Goal: Task Accomplishment & Management: Use online tool/utility

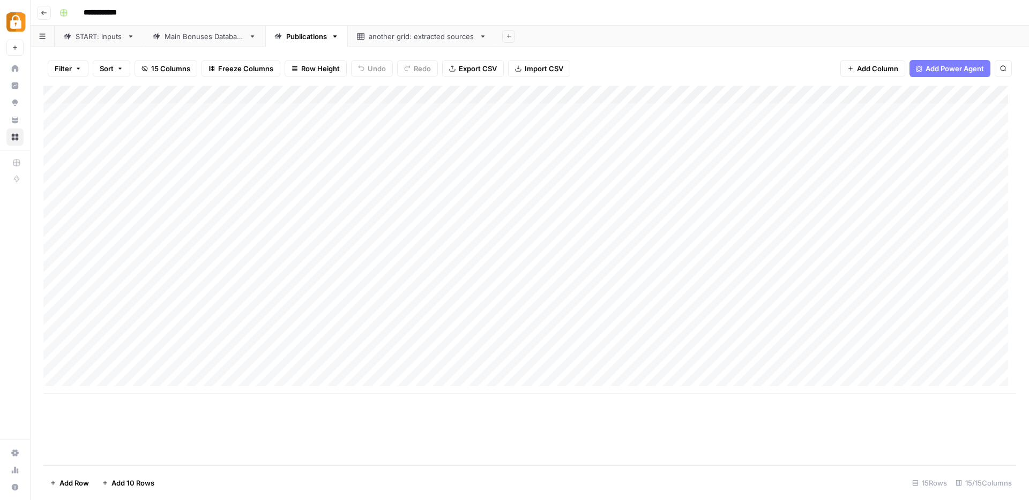
click at [103, 38] on div "START: inputs" at bounding box center [99, 36] width 47 height 11
click at [657, 428] on div "Add Column" at bounding box center [529, 276] width 972 height 380
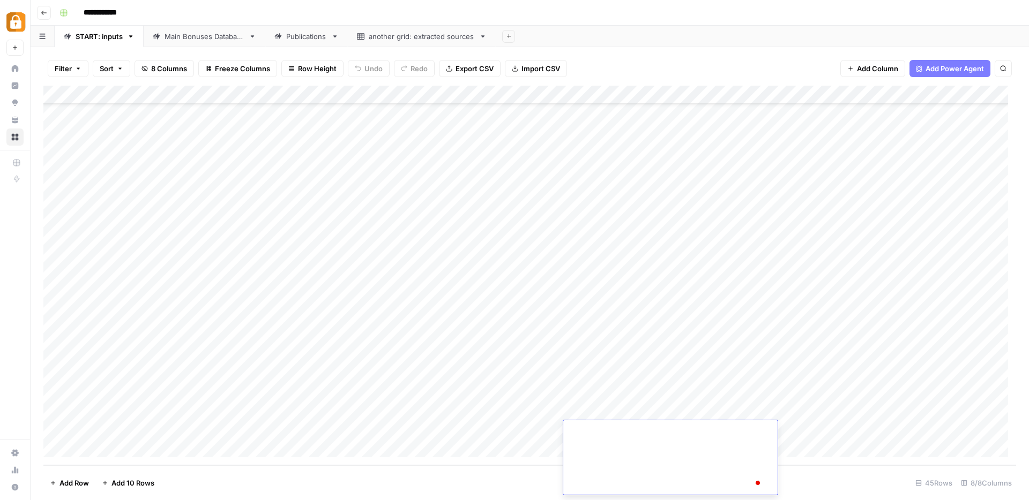
click at [640, 454] on textarea "To enrich screen reader interactions, please activate Accessibility in Grammarl…" at bounding box center [666, 252] width 206 height 486
paste textarea "**********"
type textarea "**********"
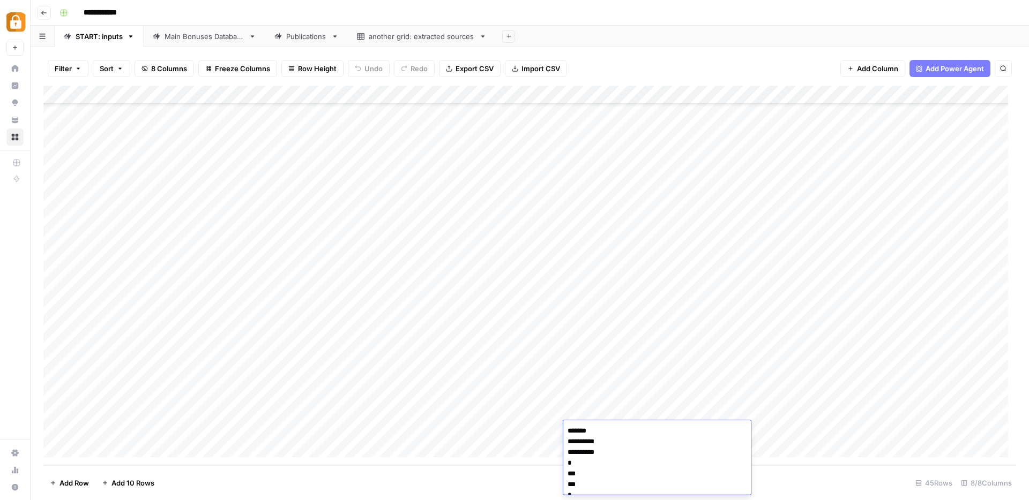
click at [456, 431] on div "Add Column" at bounding box center [529, 276] width 972 height 380
click at [925, 430] on div "Add Column" at bounding box center [529, 276] width 972 height 380
click at [231, 428] on div "Add Column" at bounding box center [529, 276] width 972 height 380
drag, startPoint x: 251, startPoint y: 438, endPoint x: 252, endPoint y: 444, distance: 5.9
click at [252, 444] on div "Add Column" at bounding box center [529, 276] width 972 height 380
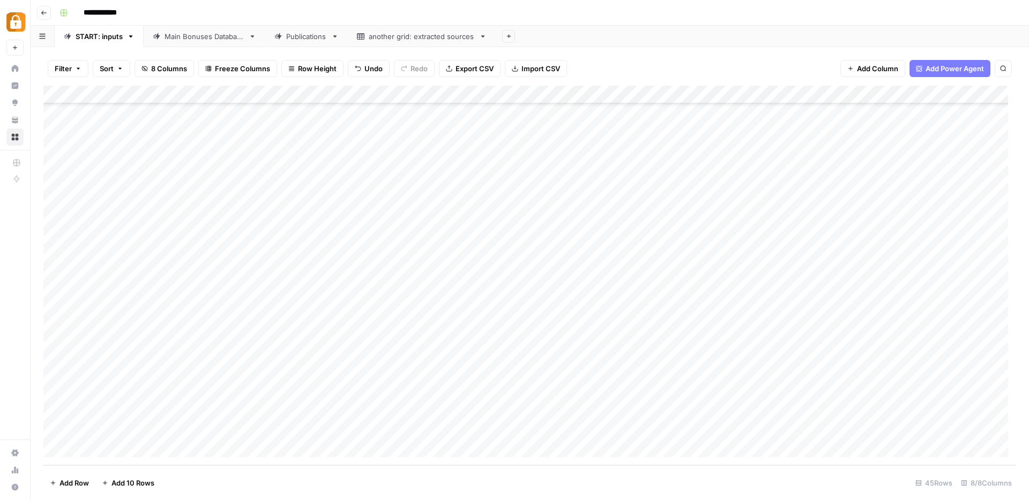
click at [410, 430] on div "Add Column" at bounding box center [529, 276] width 972 height 380
drag, startPoint x: 444, startPoint y: 438, endPoint x: 444, endPoint y: 445, distance: 7.5
click at [444, 445] on div "Add Column" at bounding box center [529, 276] width 972 height 380
click at [115, 452] on div "Add Column" at bounding box center [529, 276] width 972 height 380
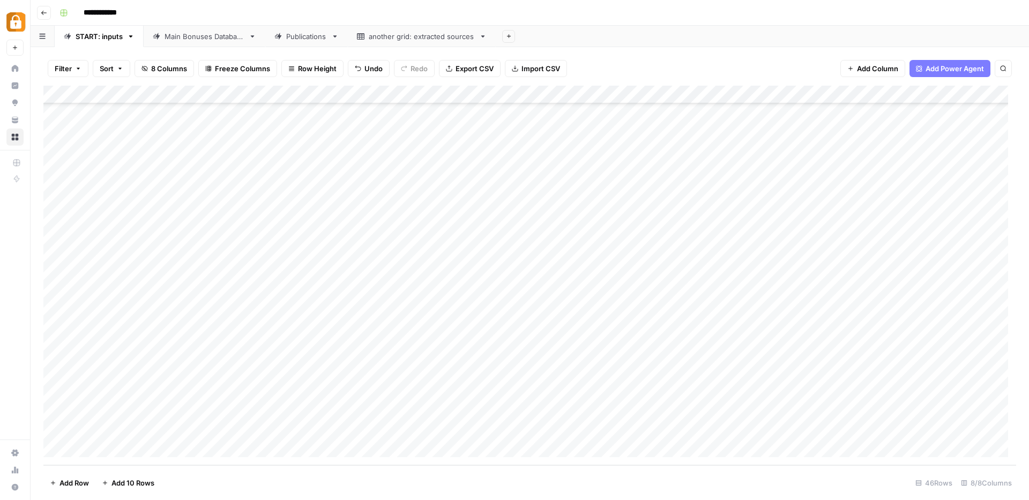
click at [116, 450] on div "Add Column" at bounding box center [529, 276] width 972 height 380
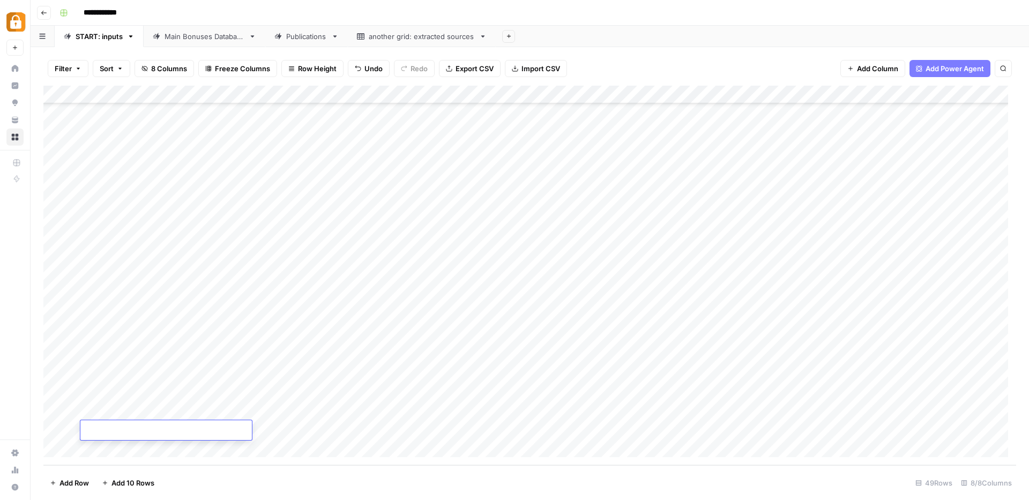
click at [242, 362] on div "Add Column" at bounding box center [529, 276] width 972 height 380
drag, startPoint x: 254, startPoint y: 366, endPoint x: 253, endPoint y: 407, distance: 40.7
click at [253, 407] on div "Add Column" at bounding box center [529, 276] width 972 height 380
click at [410, 359] on div "Add Column" at bounding box center [529, 276] width 972 height 380
drag, startPoint x: 442, startPoint y: 365, endPoint x: 440, endPoint y: 409, distance: 44.0
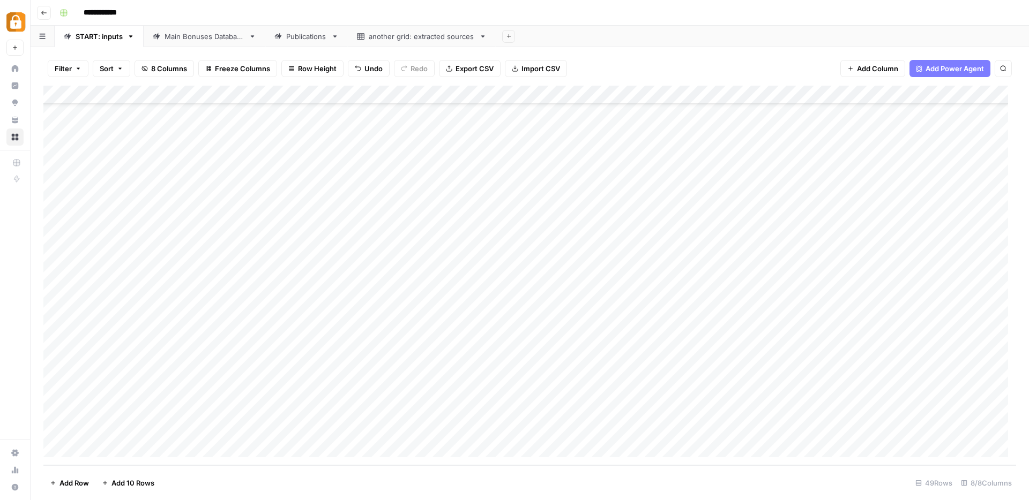
click at [440, 409] on div "Add Column" at bounding box center [529, 276] width 972 height 380
click at [587, 374] on div "Add Column" at bounding box center [529, 276] width 972 height 380
type textarea "**********"
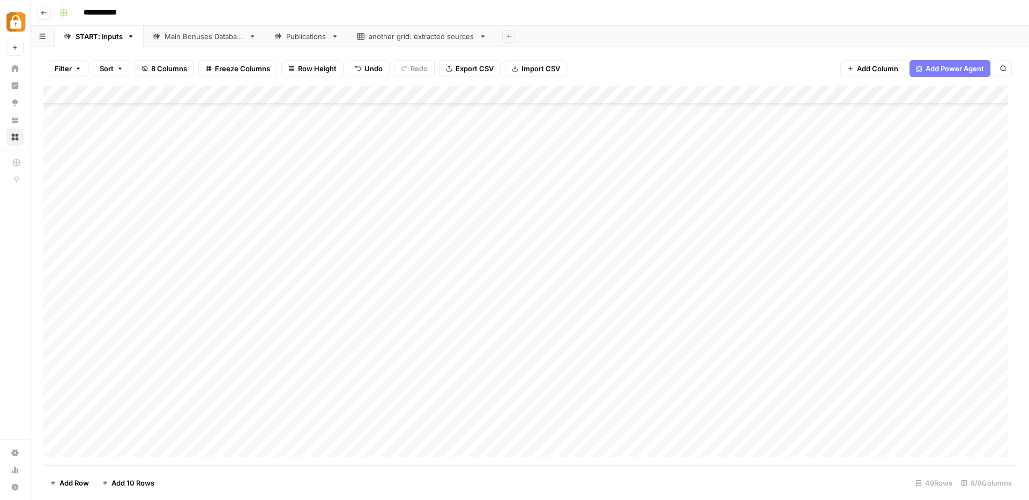
click at [844, 376] on div "Add Column" at bounding box center [529, 276] width 972 height 380
click at [628, 395] on div "Add Column" at bounding box center [529, 276] width 972 height 380
type textarea "**********"
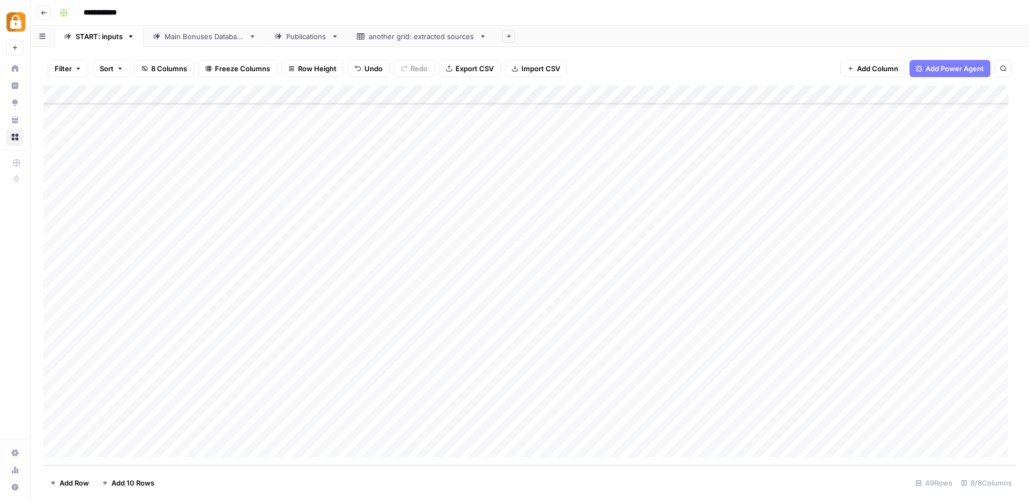
click at [849, 390] on div "Add Column" at bounding box center [529, 276] width 972 height 380
click at [631, 417] on div "Add Column" at bounding box center [529, 276] width 972 height 380
type textarea "**********"
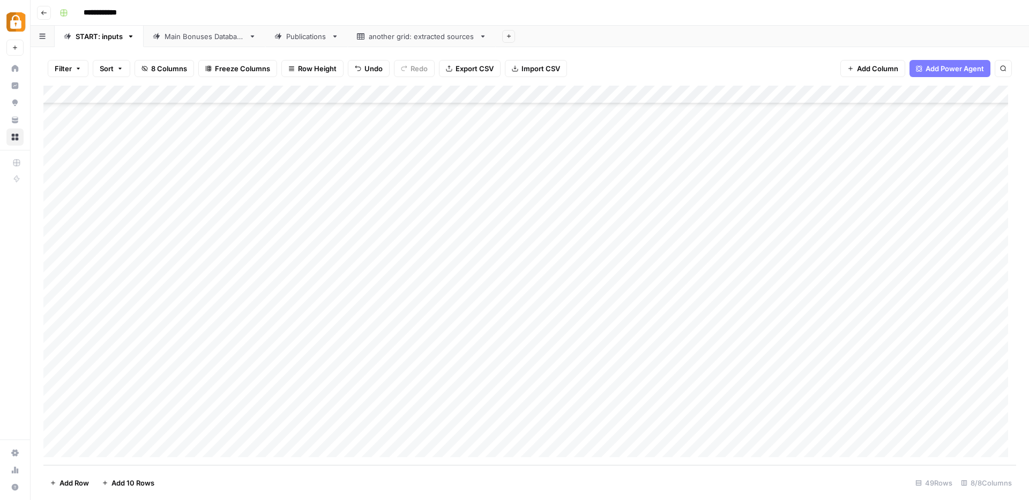
click at [852, 413] on div "Add Column" at bounding box center [529, 276] width 972 height 380
click at [678, 433] on div "Add Column" at bounding box center [529, 276] width 972 height 380
type textarea "**********"
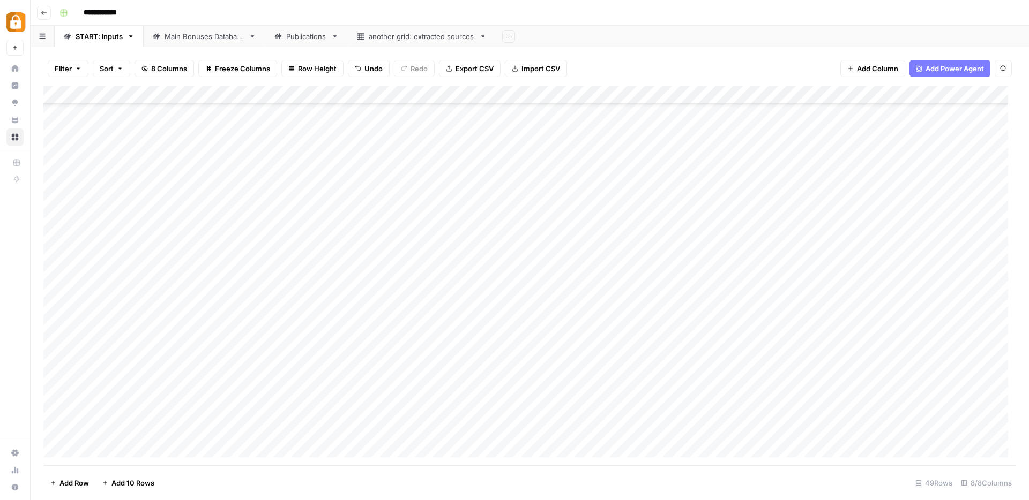
click at [843, 432] on div "Add Column" at bounding box center [529, 276] width 972 height 380
click at [197, 410] on div "Add Column" at bounding box center [529, 276] width 972 height 380
click at [395, 410] on div "Add Column" at bounding box center [529, 276] width 972 height 380
drag, startPoint x: 441, startPoint y: 419, endPoint x: 442, endPoint y: 428, distance: 9.1
click at [442, 428] on div "Add Column" at bounding box center [529, 276] width 972 height 380
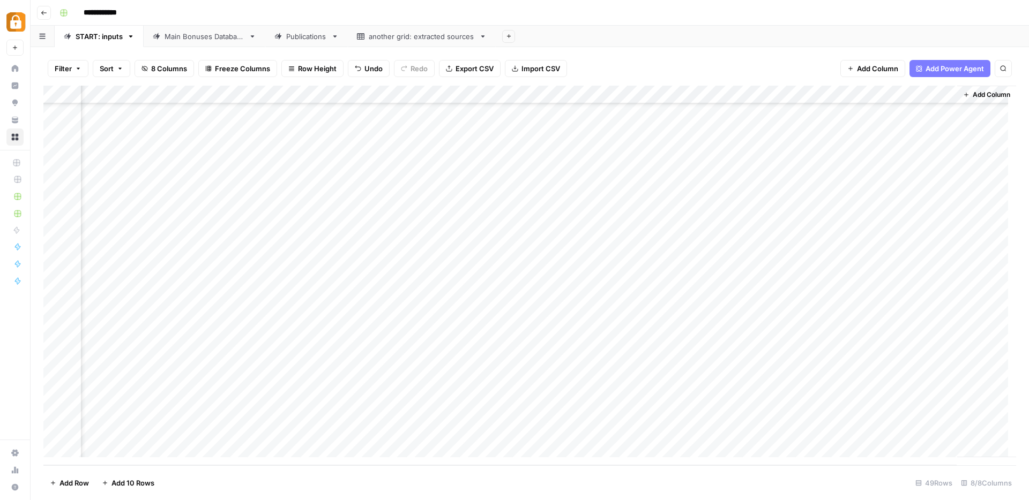
scroll to position [556, 85]
click at [192, 39] on div "Main Bonuses Database" at bounding box center [204, 36] width 80 height 11
click at [822, 430] on div "Add Column" at bounding box center [529, 276] width 972 height 380
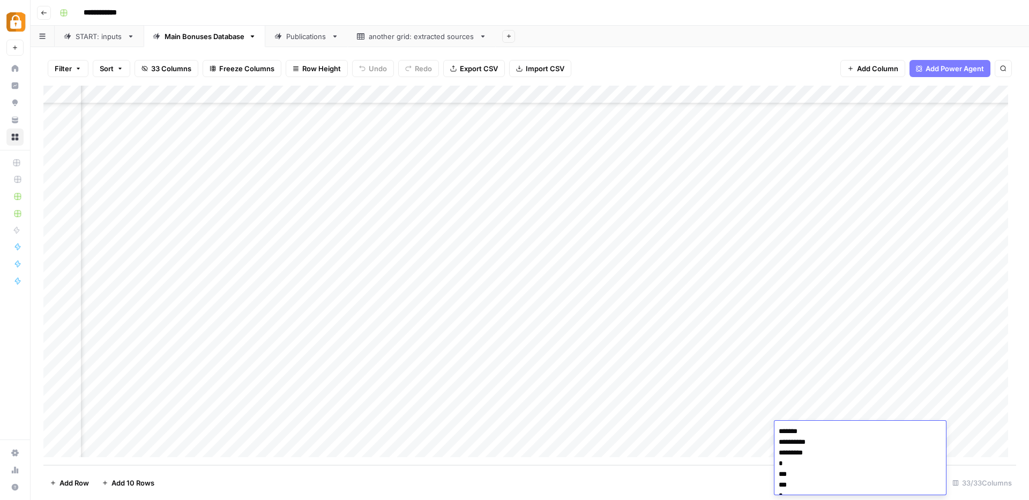
scroll to position [73, 0]
click at [745, 429] on div "Add Column" at bounding box center [529, 276] width 972 height 380
click at [101, 38] on div "START: inputs" at bounding box center [99, 36] width 47 height 11
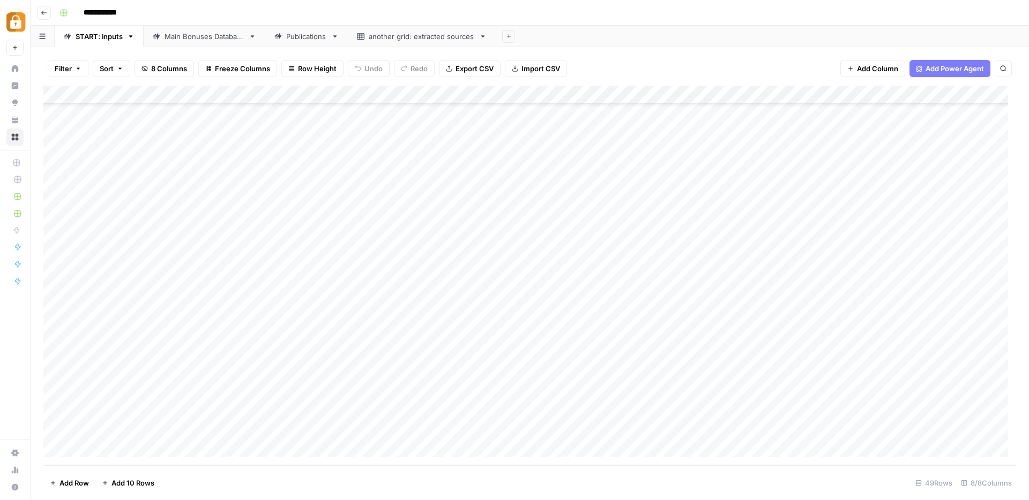
click at [206, 42] on link "Main Bonuses Database" at bounding box center [205, 36] width 122 height 21
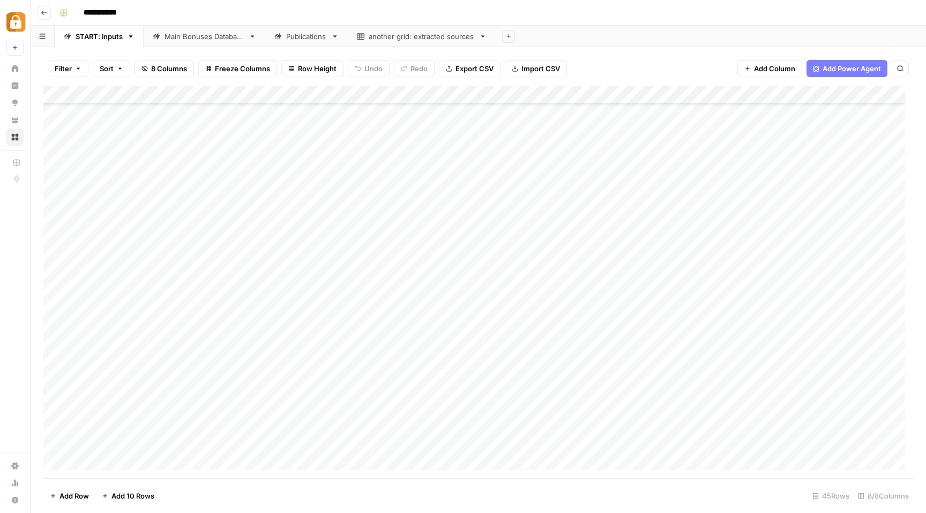
scroll to position [470, 192]
click at [198, 40] on div "Main Bonuses Database" at bounding box center [204, 36] width 80 height 11
click at [320, 293] on div "Add Column" at bounding box center [477, 282] width 869 height 393
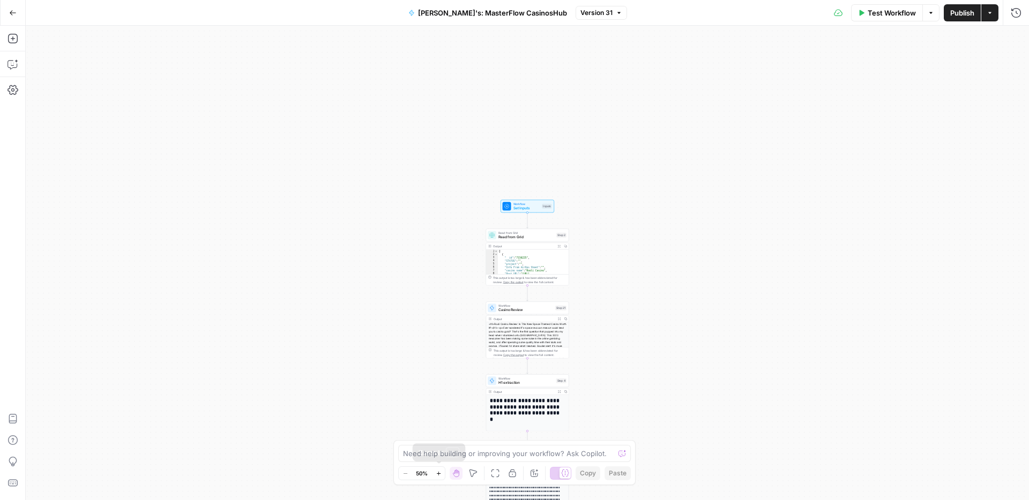
click at [438, 473] on icon "button" at bounding box center [439, 474] width 6 height 6
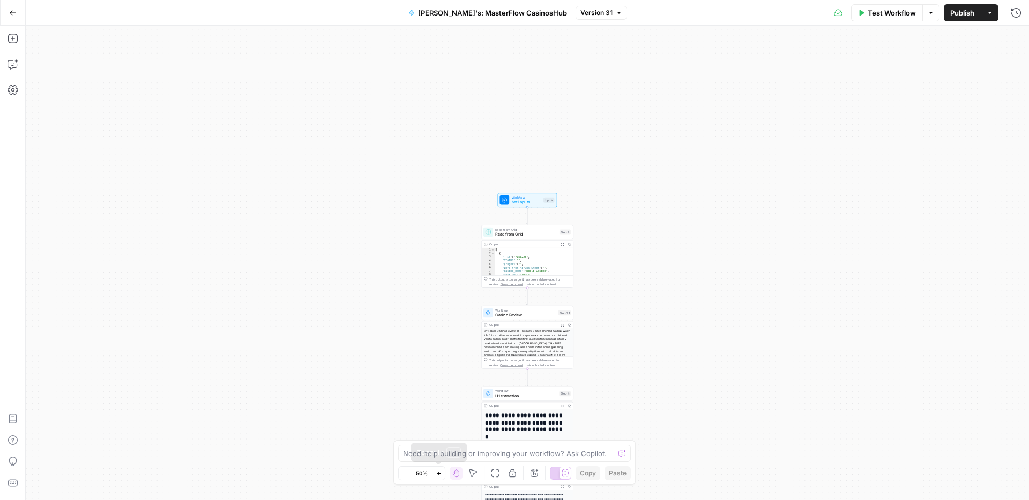
click at [438, 473] on icon "button" at bounding box center [439, 474] width 6 height 6
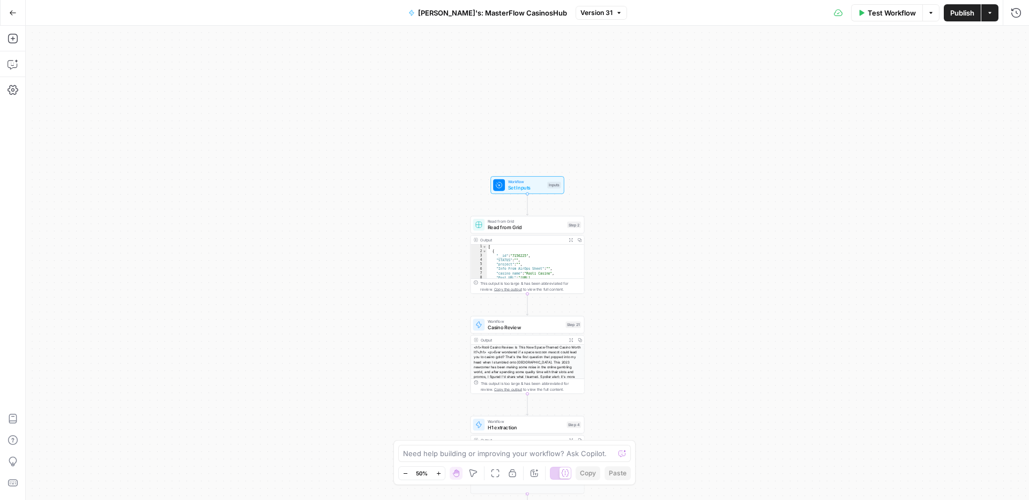
click at [438, 473] on icon "button" at bounding box center [439, 474] width 6 height 6
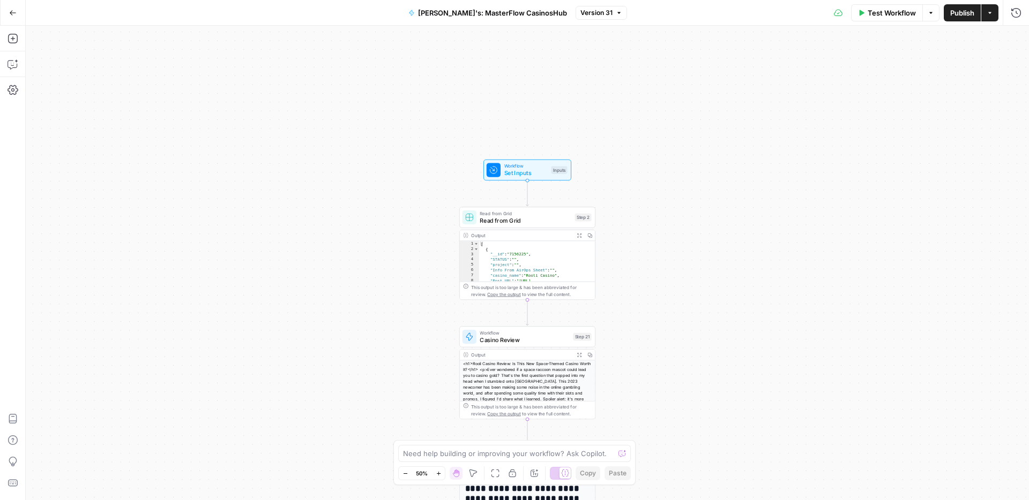
click at [438, 473] on icon "button" at bounding box center [439, 474] width 6 height 6
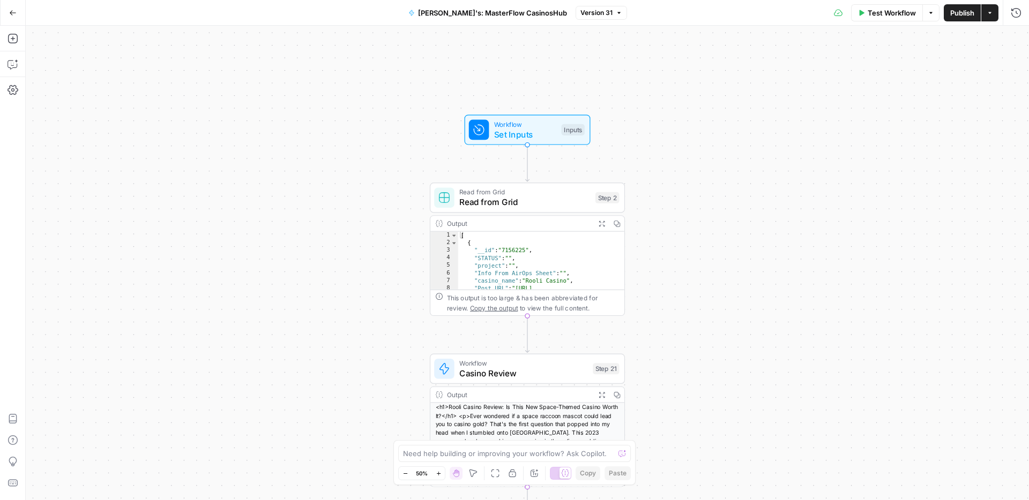
click at [438, 473] on icon "button" at bounding box center [439, 474] width 6 height 6
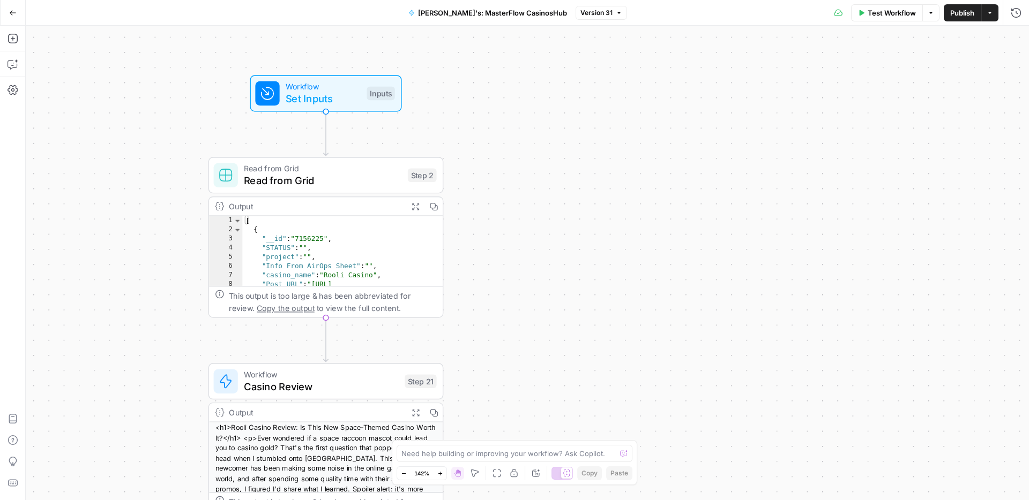
drag, startPoint x: 835, startPoint y: 260, endPoint x: 633, endPoint y: 251, distance: 201.6
click at [633, 251] on div "Workflow Set Inputs Inputs Read from Grid Read from Grid Step 2 Output Expand O…" at bounding box center [527, 263] width 1003 height 475
click at [336, 180] on span "Read from Grid" at bounding box center [323, 180] width 158 height 15
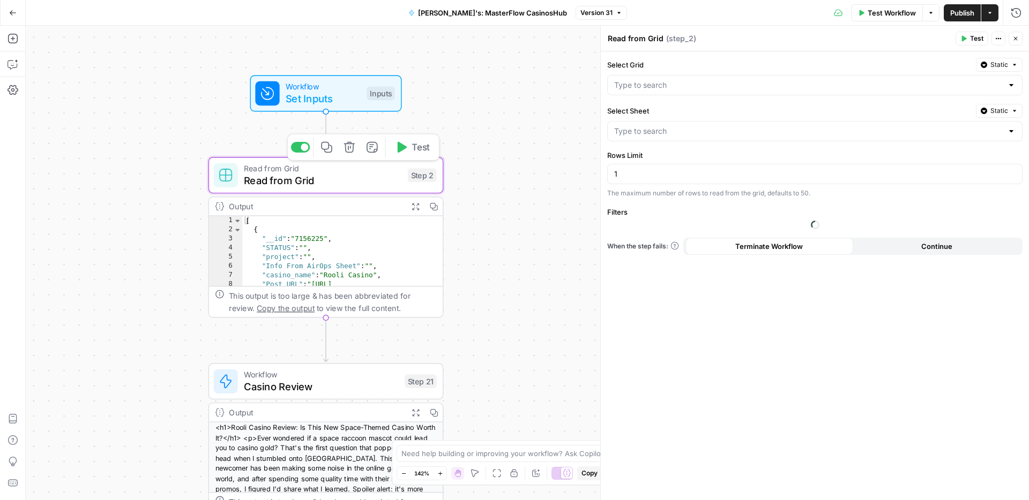
type input "Casino Data"
type input "Rina: CasinosHub Casino Reviews"
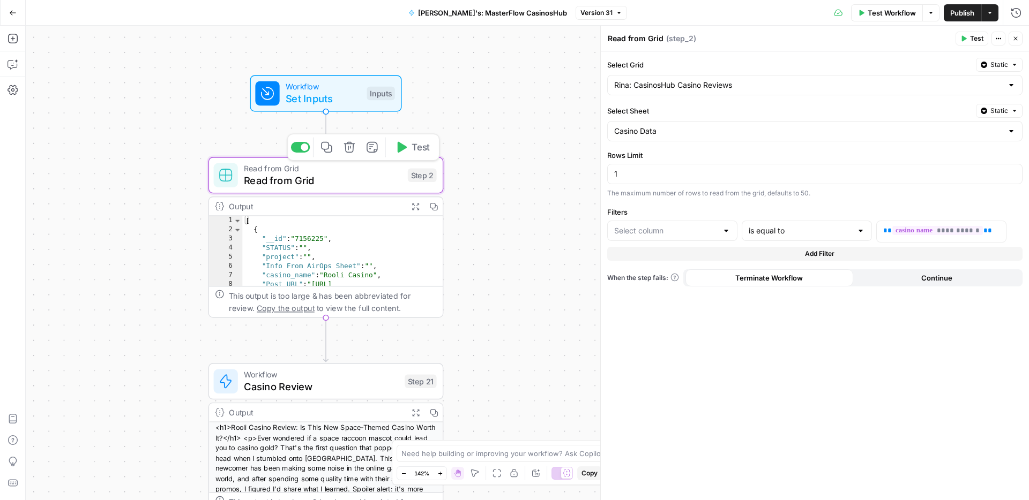
type input "casino_name"
click at [310, 388] on span "Casino Review" at bounding box center [321, 386] width 155 height 15
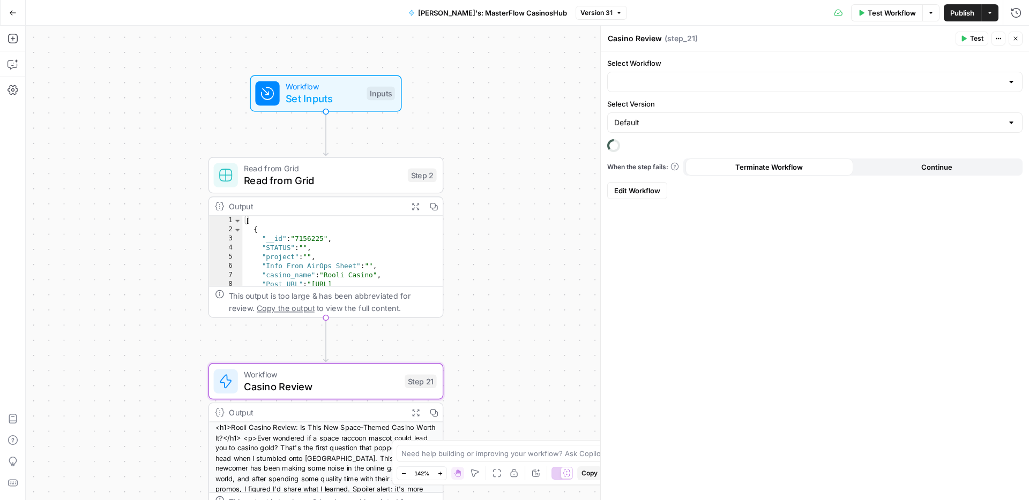
type input "Casino Review: CasinosHub"
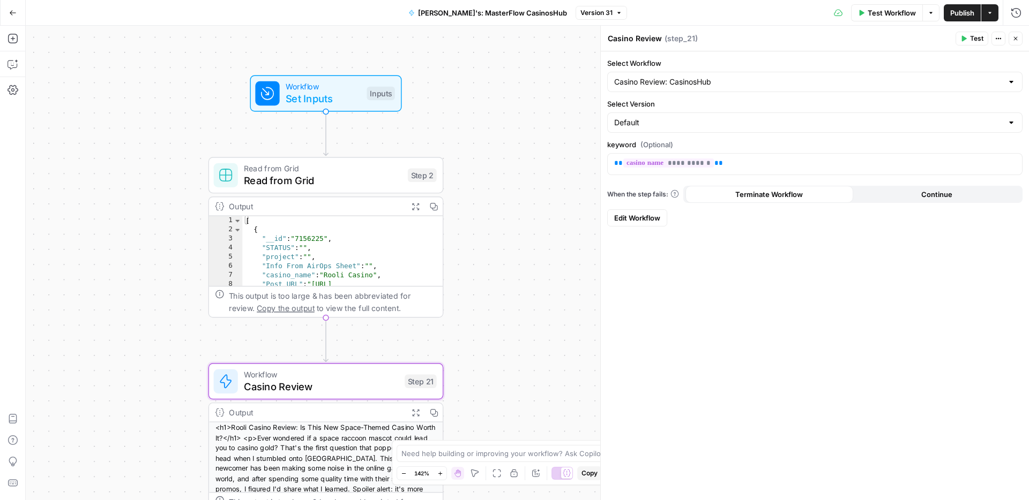
click at [1019, 41] on button "Close" at bounding box center [1015, 39] width 14 height 14
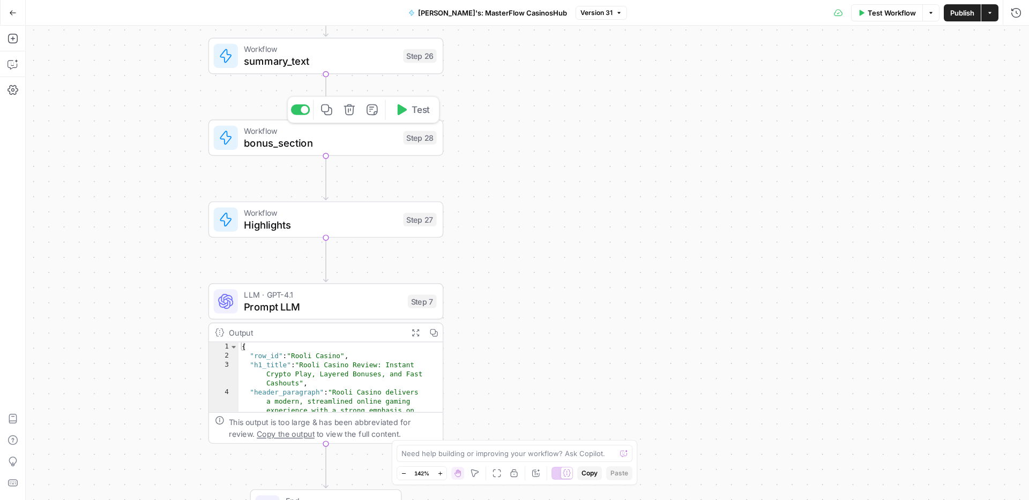
click at [320, 142] on span "bonus_section" at bounding box center [320, 143] width 153 height 15
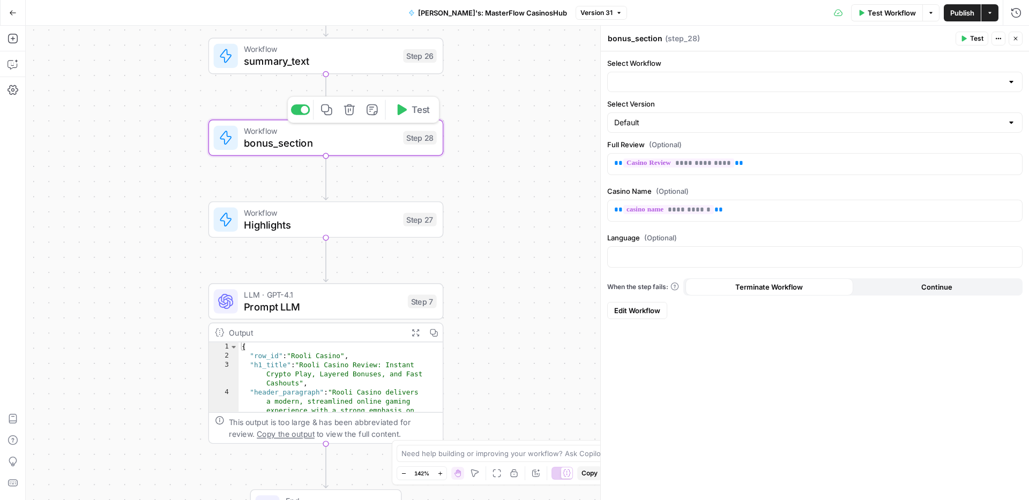
type input "[PERSON_NAME]'s: Bonuses Section for NoDeposit"
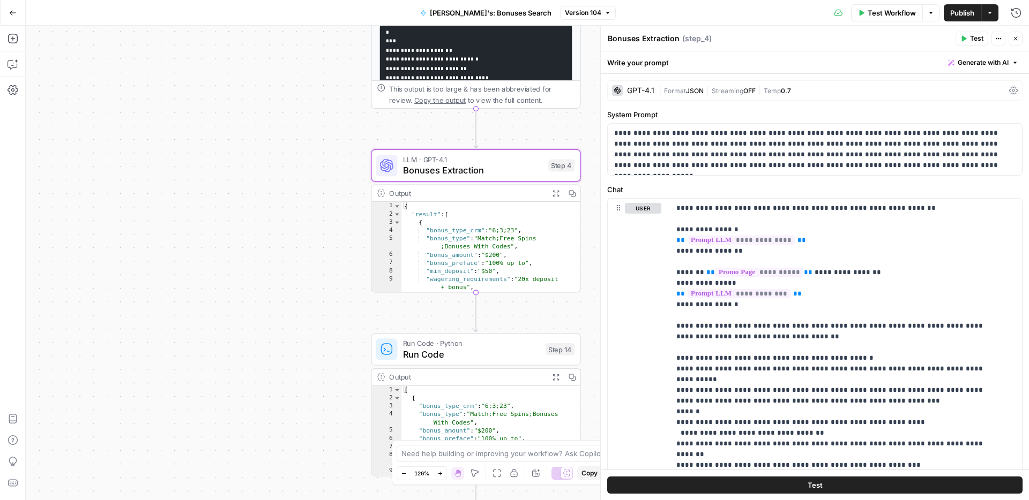
scroll to position [266, 0]
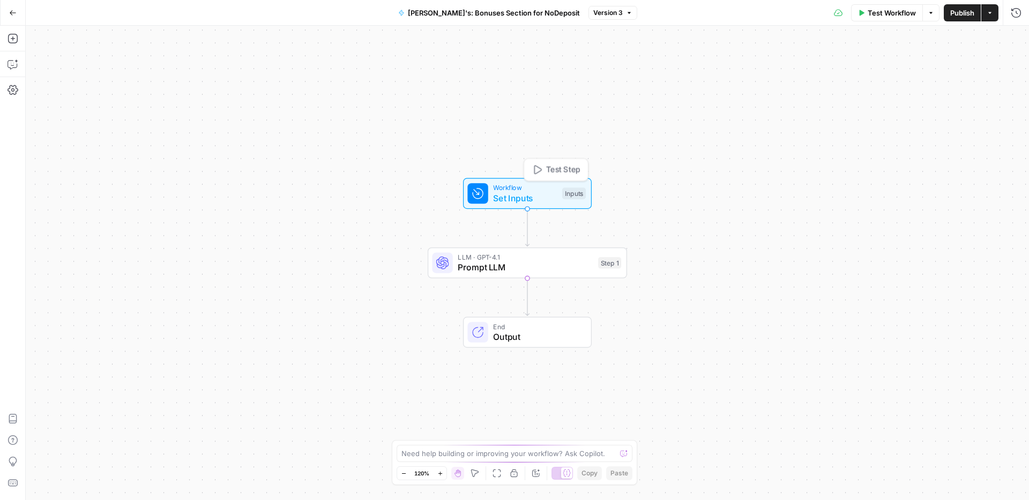
click at [508, 200] on span "Set Inputs" at bounding box center [525, 198] width 64 height 13
click at [491, 269] on span "Prompt LLM" at bounding box center [525, 267] width 135 height 13
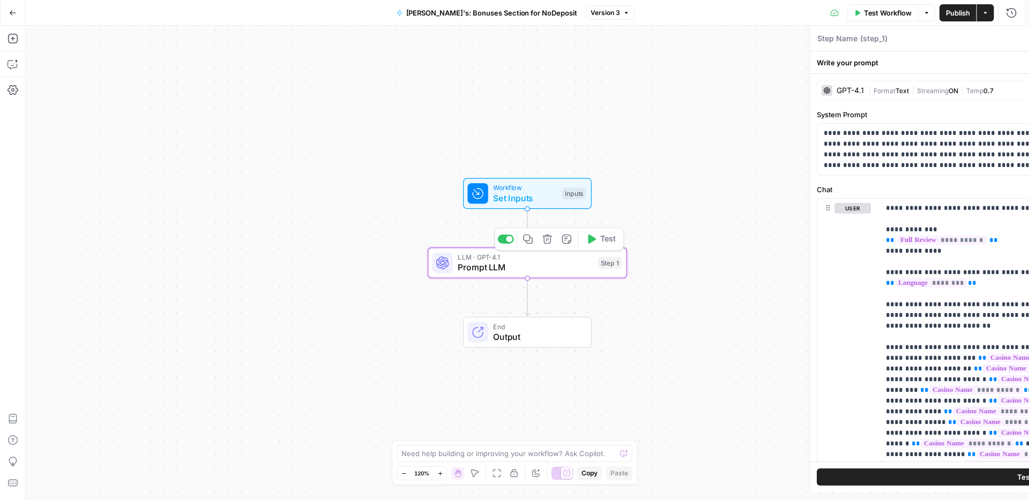
type textarea "Prompt LLM"
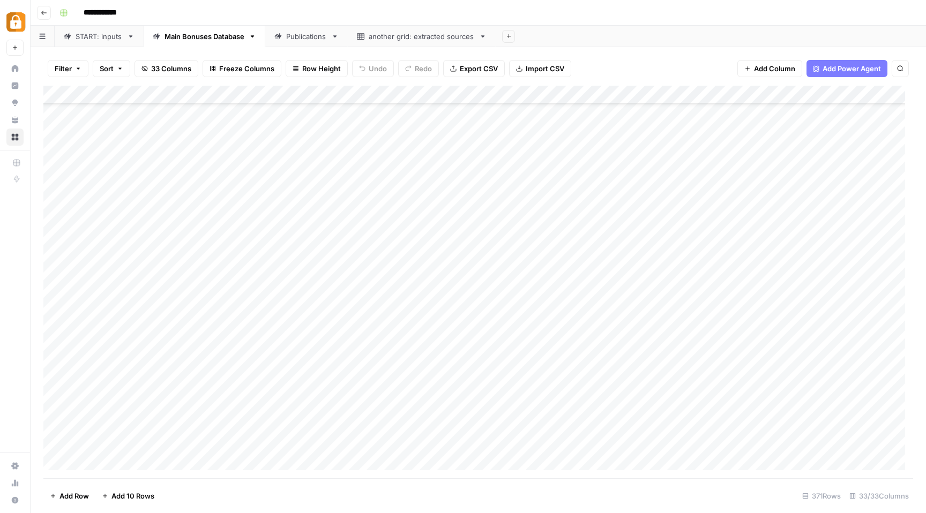
scroll to position [6408, 0]
click at [106, 35] on div "START: inputs" at bounding box center [99, 36] width 47 height 11
click at [608, 463] on div "Add Column" at bounding box center [477, 282] width 869 height 393
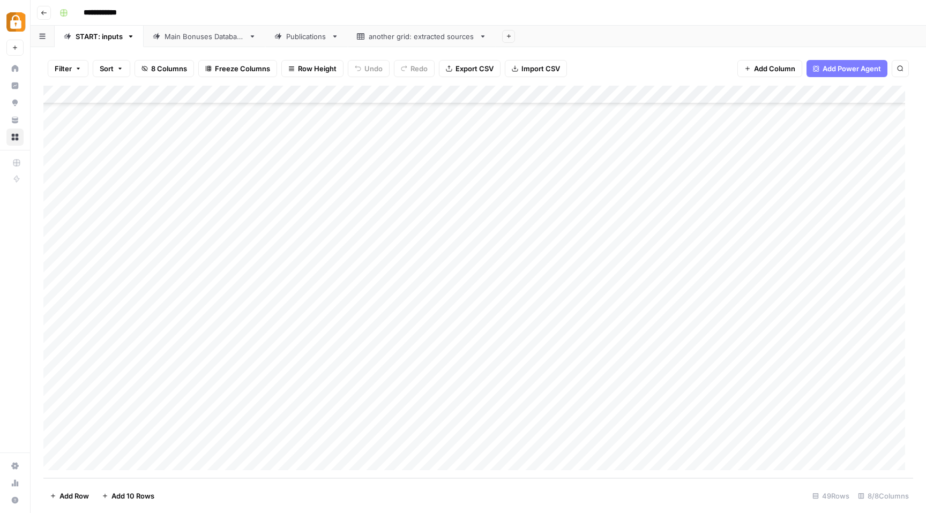
click at [608, 463] on div "Add Column" at bounding box center [477, 282] width 869 height 393
type textarea "**********"
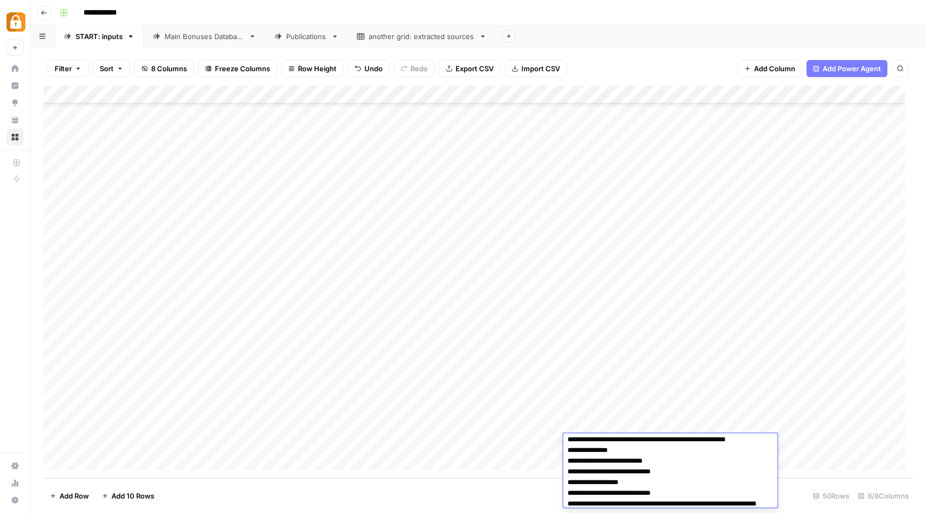
scroll to position [0, 0]
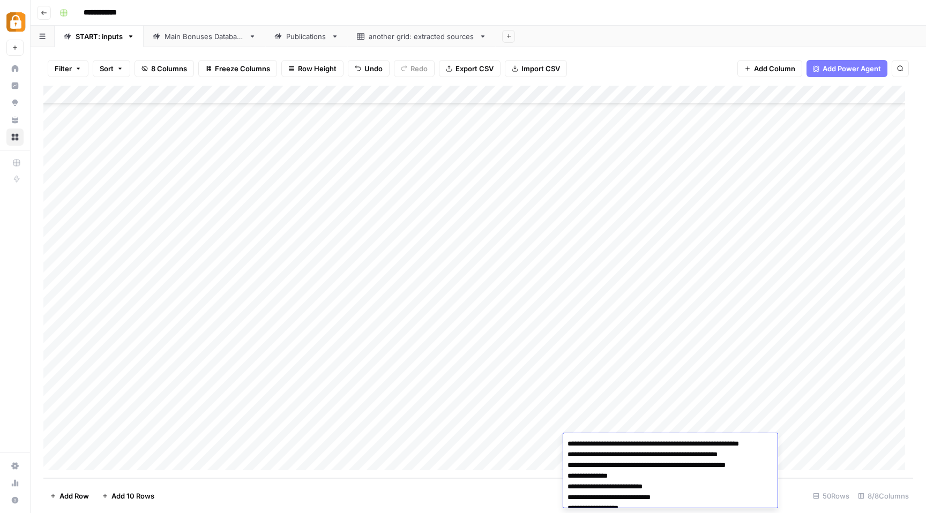
click at [851, 440] on div "Add Column" at bounding box center [477, 282] width 869 height 393
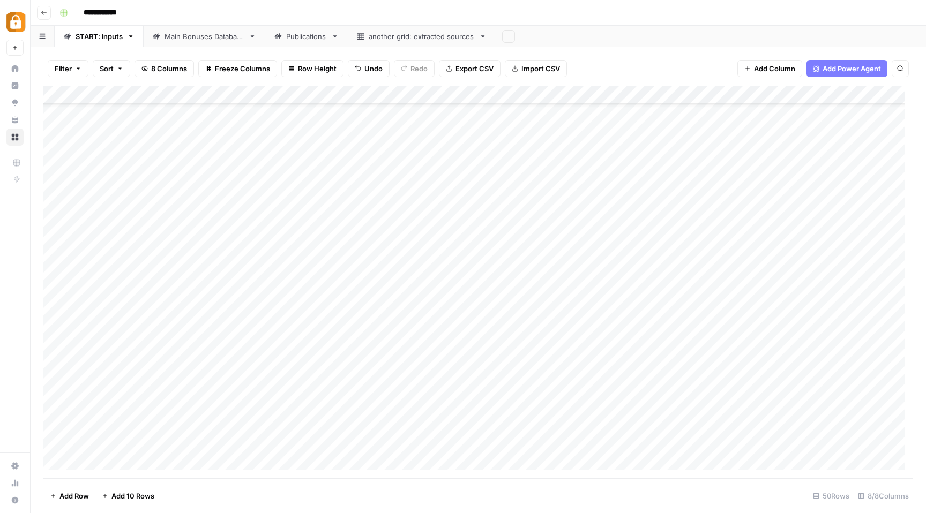
click at [179, 36] on div "Main Bonuses Database" at bounding box center [204, 36] width 80 height 11
click at [520, 279] on div "Add Column" at bounding box center [477, 282] width 869 height 393
click at [566, 302] on div "Add Column" at bounding box center [477, 282] width 869 height 393
click at [574, 442] on div "Add Column" at bounding box center [477, 282] width 869 height 393
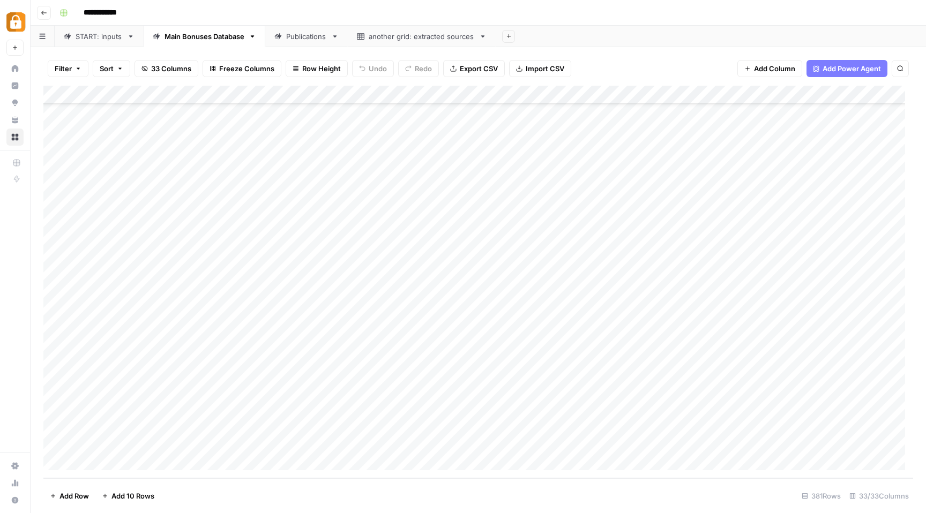
click at [83, 38] on div "START: inputs" at bounding box center [99, 36] width 47 height 11
click at [243, 349] on div "Add Column" at bounding box center [477, 282] width 869 height 393
click at [413, 354] on div "Add Column" at bounding box center [477, 282] width 869 height 393
drag, startPoint x: 441, startPoint y: 358, endPoint x: 441, endPoint y: 416, distance: 58.4
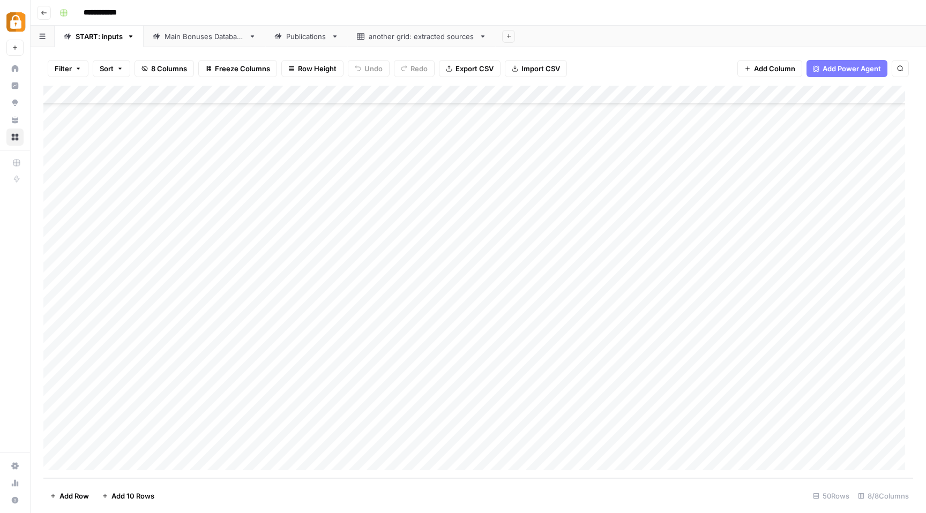
click at [441, 416] on div "Add Column" at bounding box center [477, 282] width 869 height 393
click at [65, 447] on div "Add Column" at bounding box center [477, 282] width 869 height 393
click at [58, 446] on div "Add Column" at bounding box center [477, 282] width 869 height 393
click at [71, 448] on div "Add Column" at bounding box center [477, 282] width 869 height 393
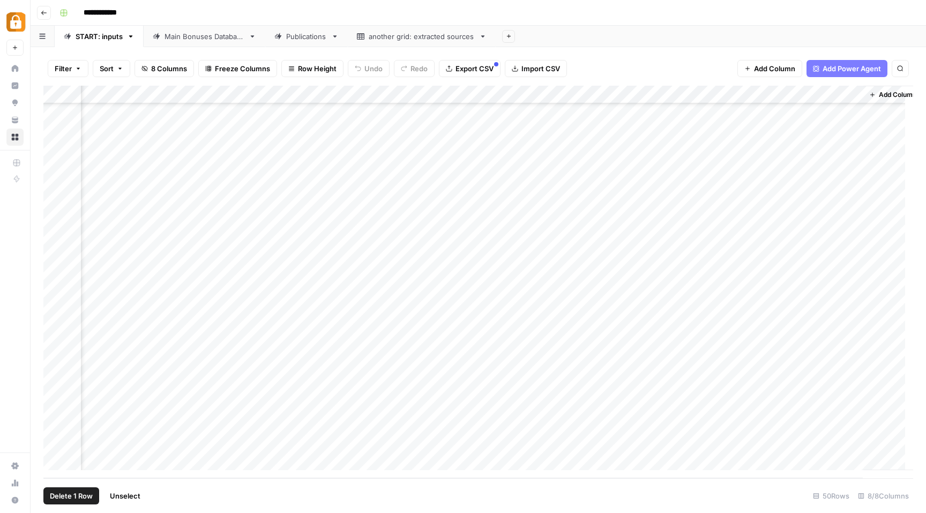
click at [69, 495] on span "Delete 1 Row" at bounding box center [71, 496] width 43 height 11
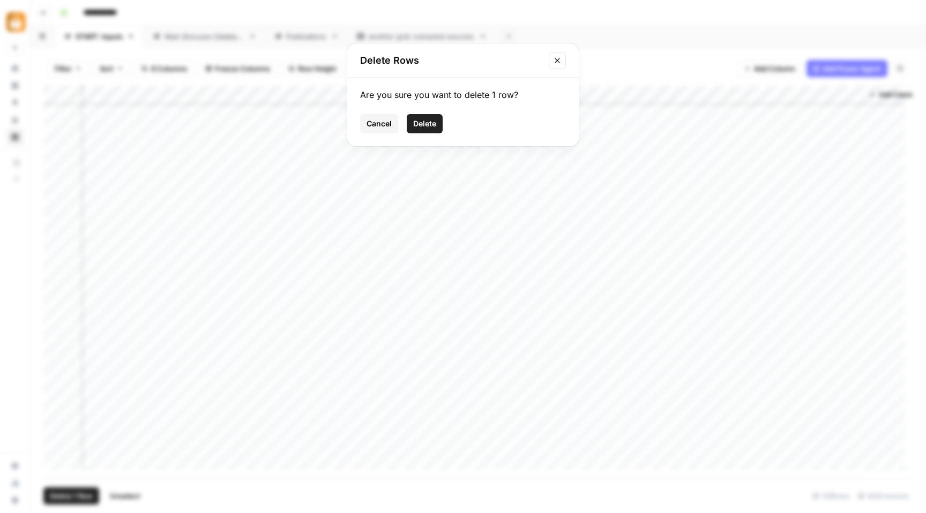
click at [432, 127] on span "Delete" at bounding box center [424, 123] width 23 height 11
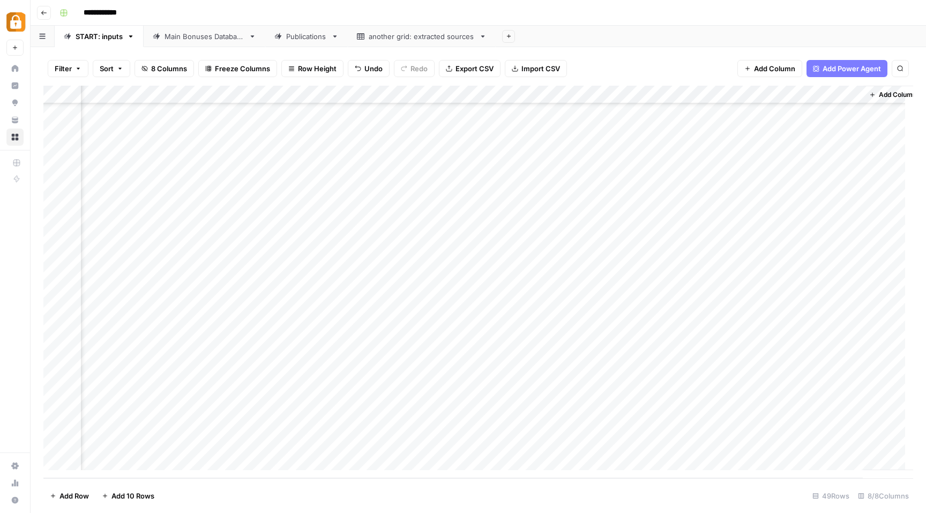
scroll to position [543, 174]
click at [203, 35] on div "Main Bonuses Database" at bounding box center [204, 36] width 80 height 11
click at [55, 259] on div "Add Column" at bounding box center [477, 282] width 869 height 393
click at [66, 498] on span "Delete 1 Row" at bounding box center [71, 496] width 43 height 11
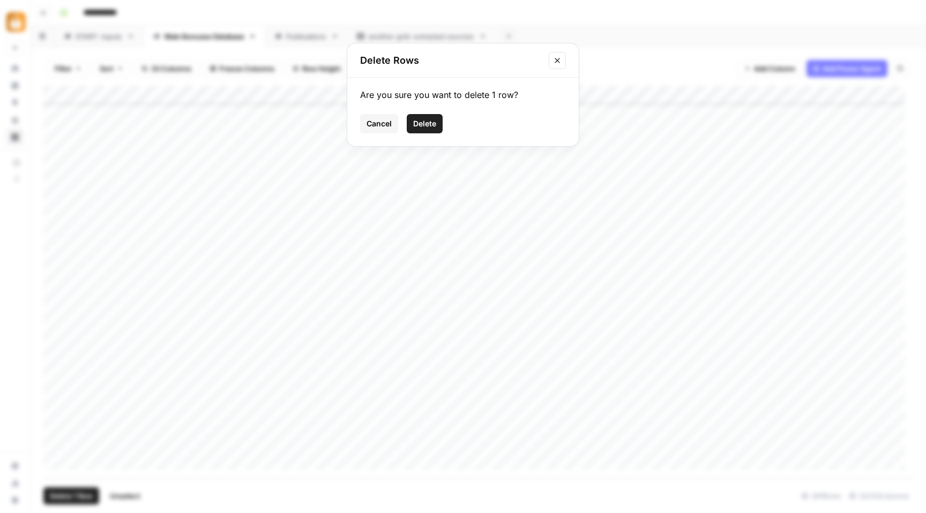
click at [432, 122] on span "Delete" at bounding box center [424, 123] width 23 height 11
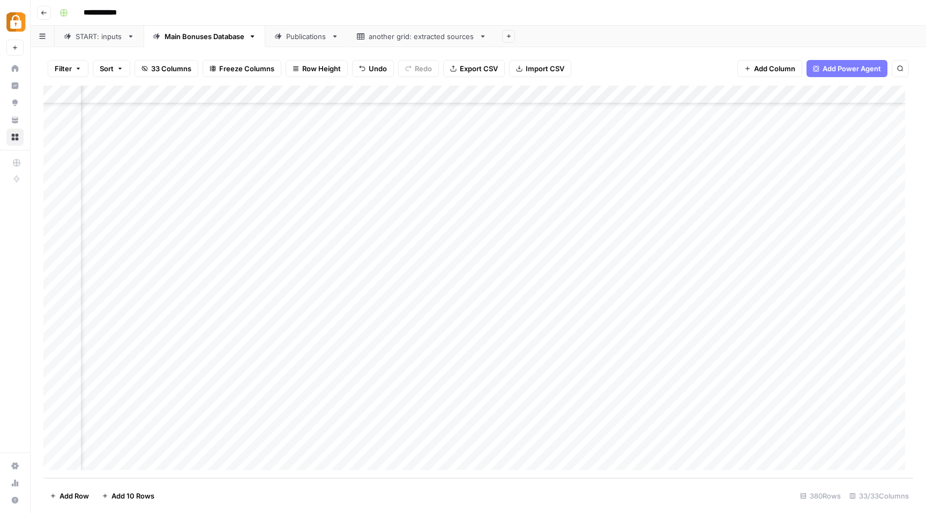
scroll to position [6572, 937]
